Goal: Information Seeking & Learning: Learn about a topic

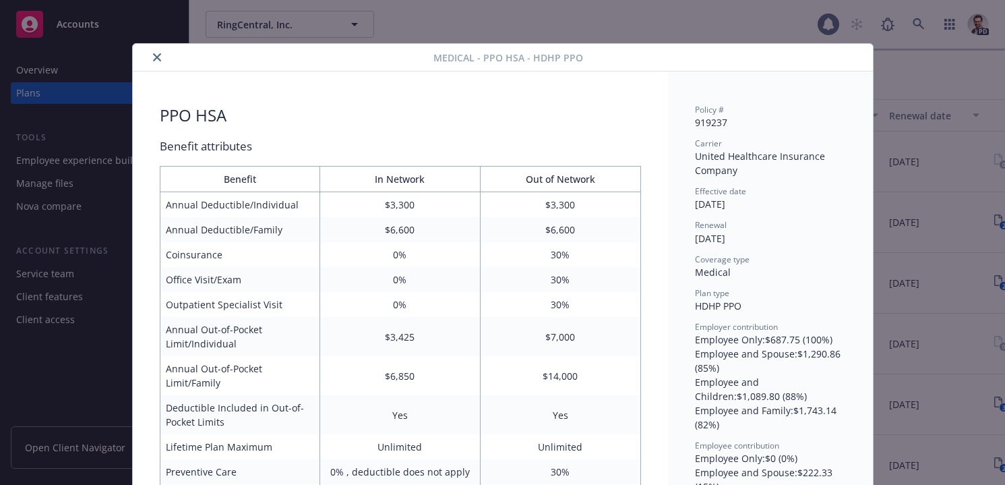
scroll to position [40, 0]
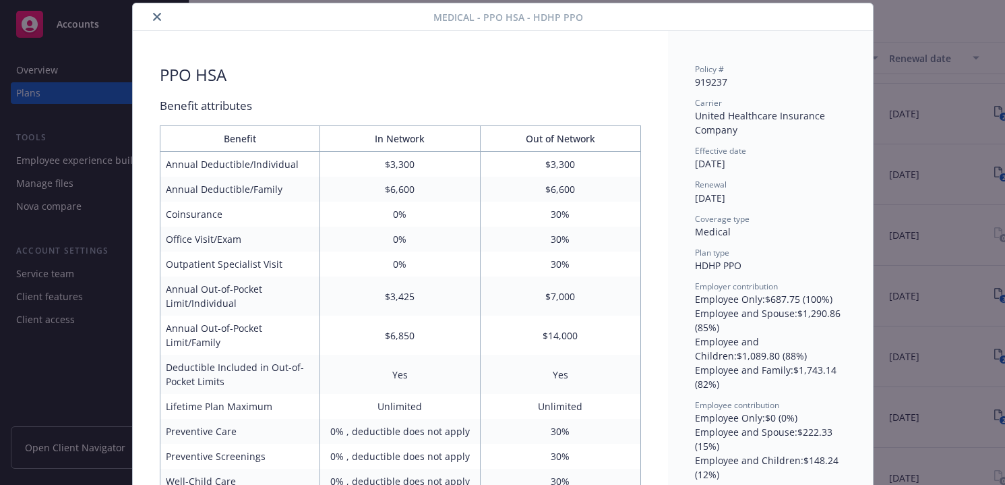
click at [156, 22] on button "close" at bounding box center [157, 17] width 16 height 16
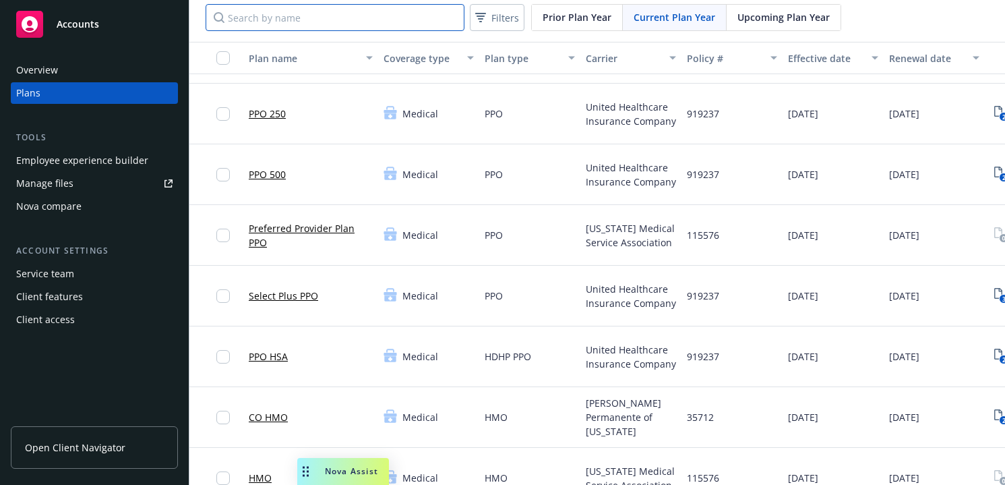
click at [256, 24] on input "Search by name" at bounding box center [335, 17] width 259 height 27
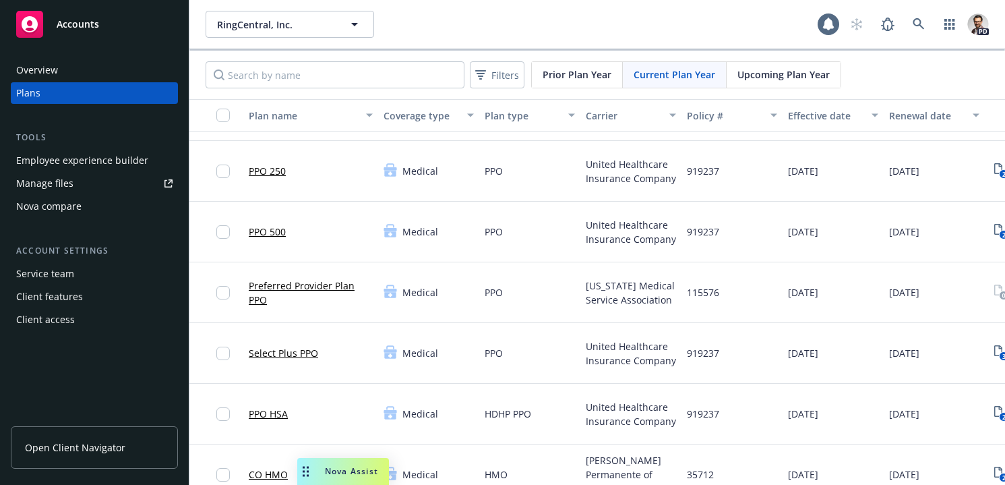
click at [50, 67] on div "Overview" at bounding box center [37, 70] width 42 height 22
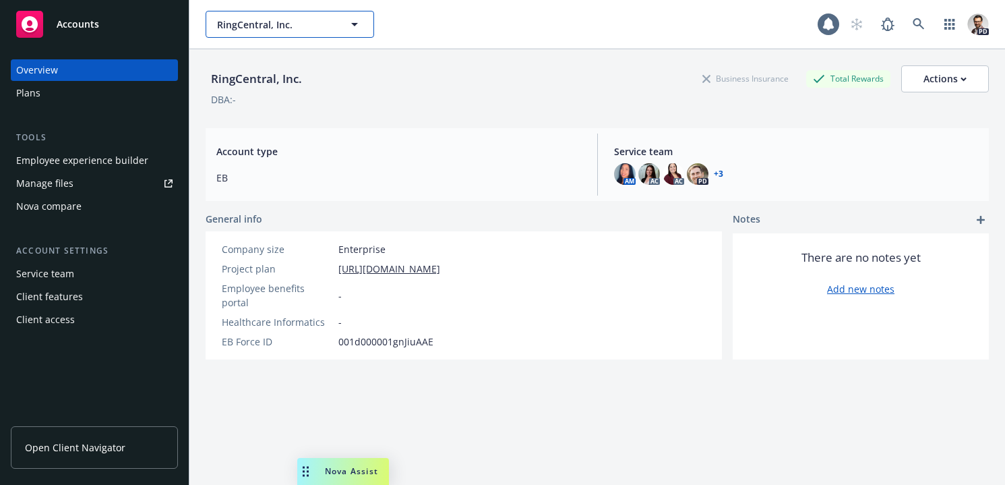
click at [307, 25] on span "RingCentral, Inc." at bounding box center [275, 25] width 117 height 14
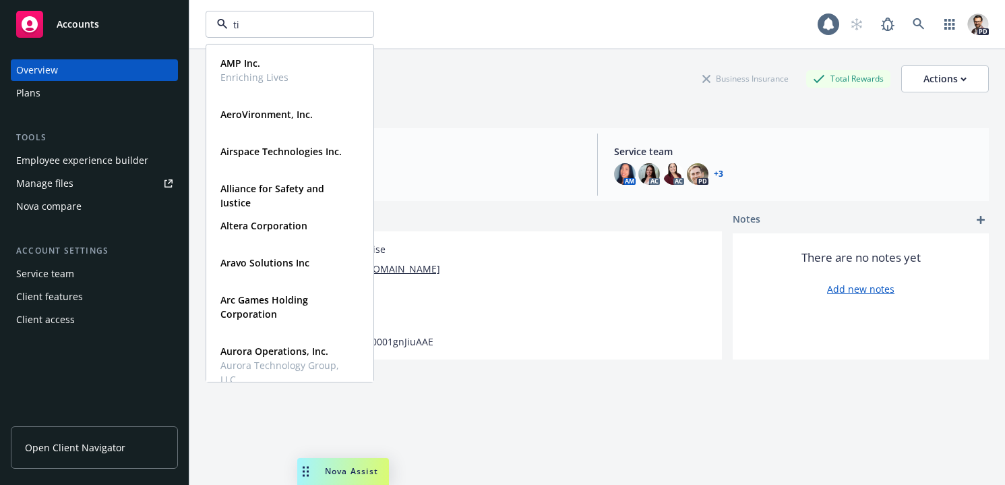
type input "tip"
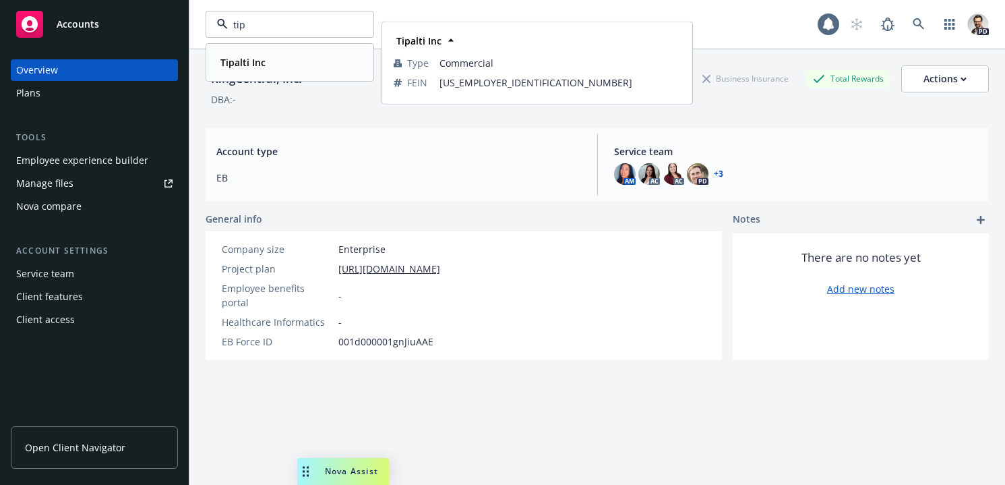
click at [296, 66] on div "Tipalti Inc" at bounding box center [290, 63] width 150 height 20
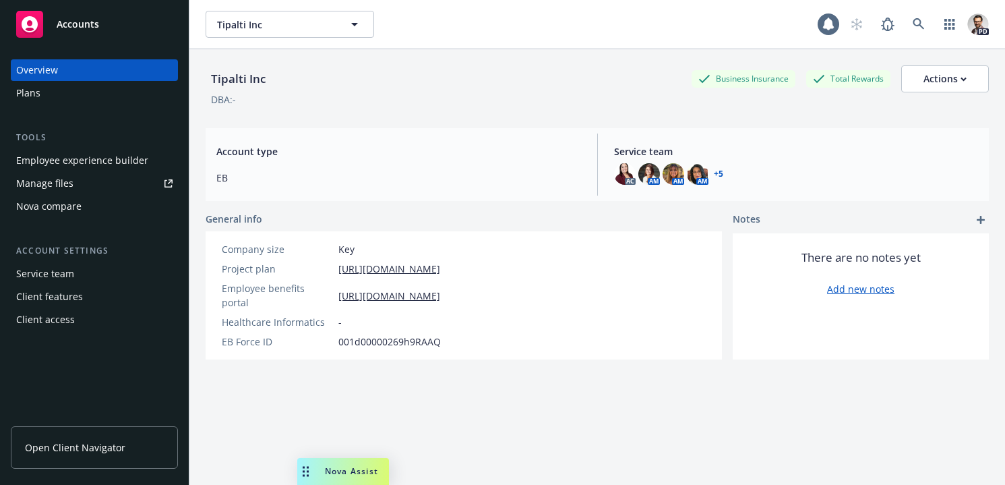
click at [56, 92] on div "Plans" at bounding box center [94, 93] width 156 height 22
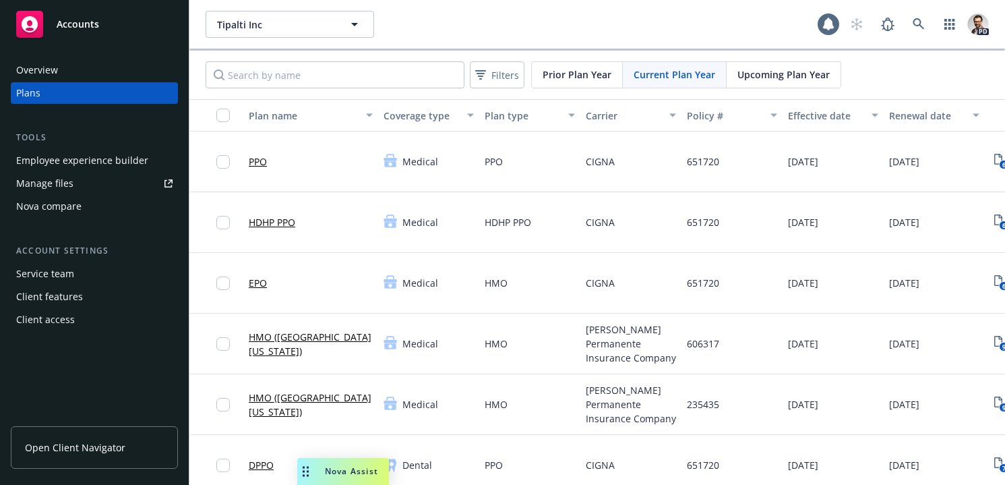
click at [276, 226] on link "HDHP PPO" at bounding box center [272, 222] width 47 height 14
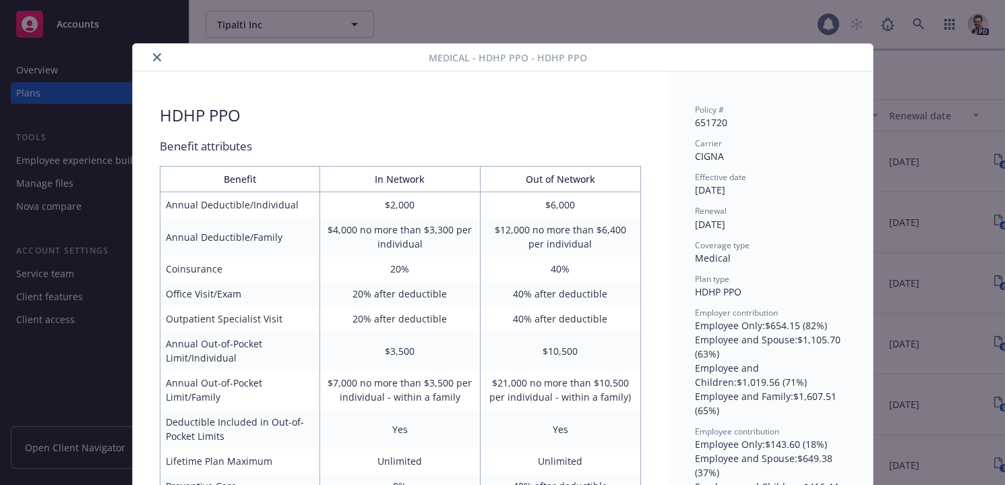
scroll to position [40, 0]
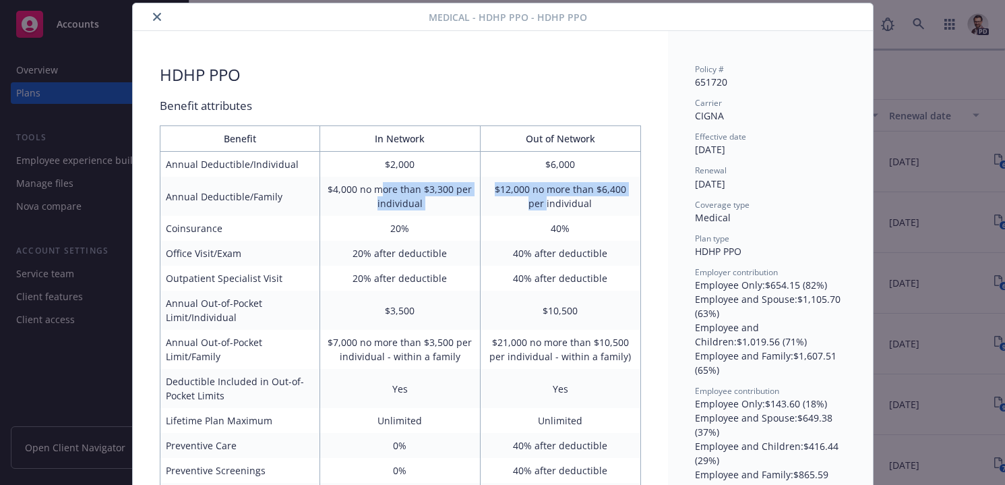
drag, startPoint x: 395, startPoint y: 190, endPoint x: 479, endPoint y: 203, distance: 85.2
click at [480, 203] on tr "Annual Deductible/Family $4,000 no more than $3,300 per individual $12,000 no m…" at bounding box center [400, 196] width 481 height 39
drag, startPoint x: 466, startPoint y: 203, endPoint x: 457, endPoint y: 204, distance: 9.5
click at [466, 204] on td "$4,000 no more than $3,300 per individual" at bounding box center [400, 196] width 160 height 39
drag, startPoint x: 450, startPoint y: 205, endPoint x: 331, endPoint y: 193, distance: 119.9
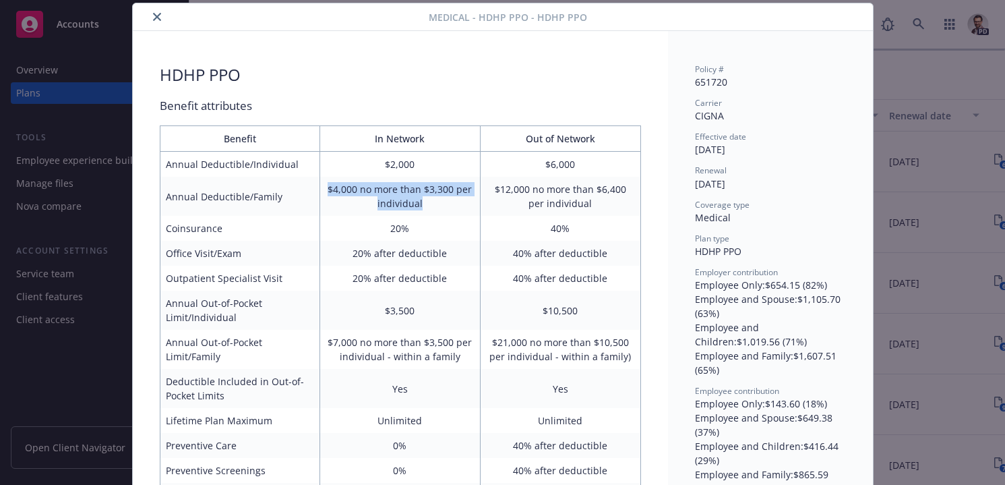
click at [328, 193] on td "$4,000 no more than $3,300 per individual" at bounding box center [400, 196] width 160 height 39
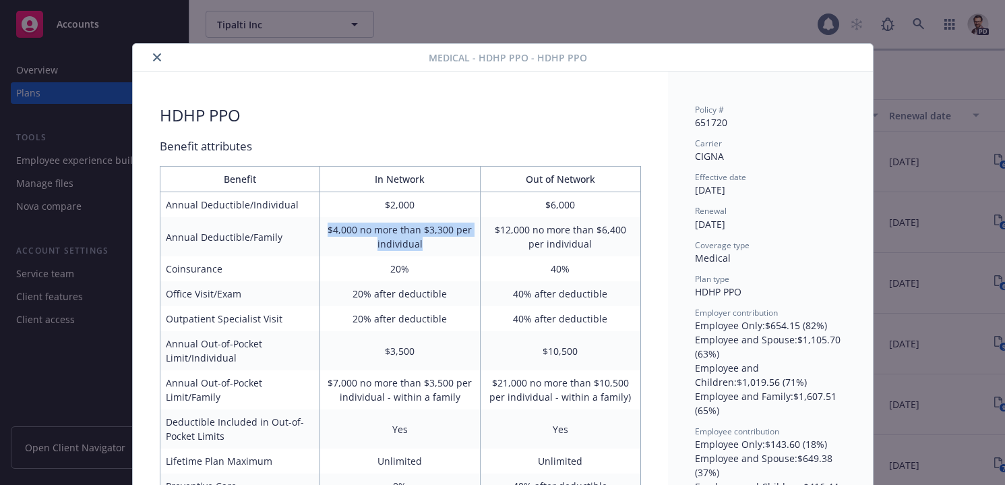
click at [159, 59] on icon "close" at bounding box center [157, 57] width 8 height 8
